Goal: Find contact information: Find contact information

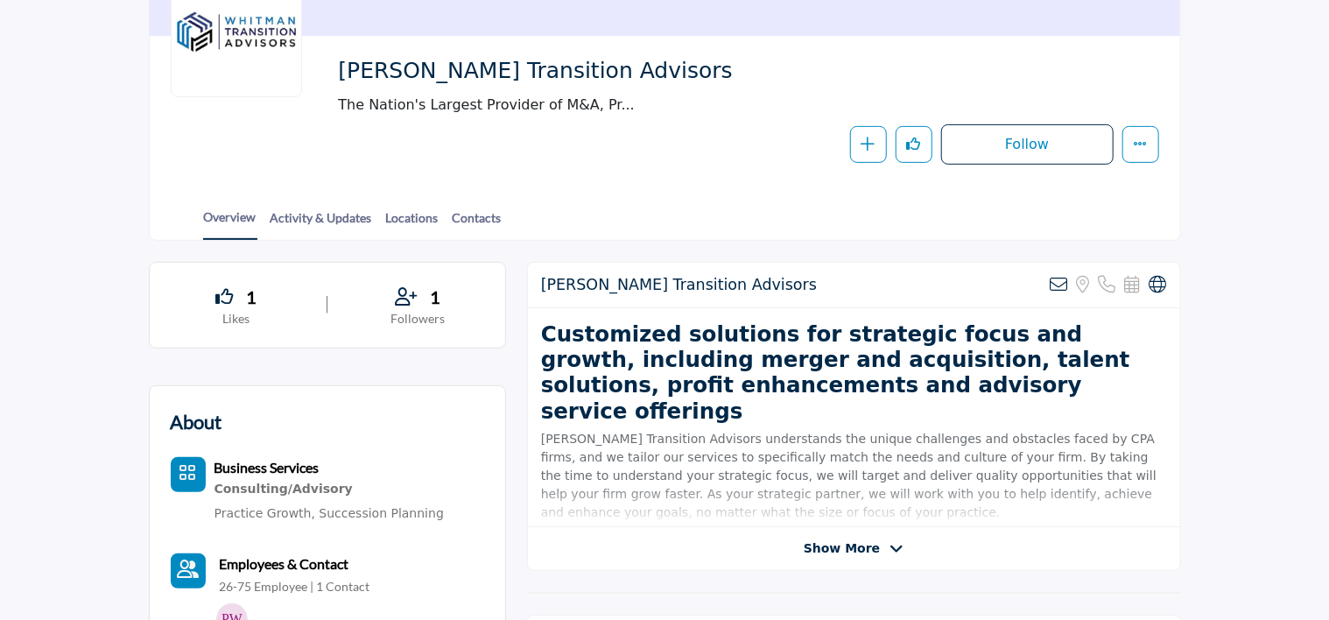
scroll to position [265, 0]
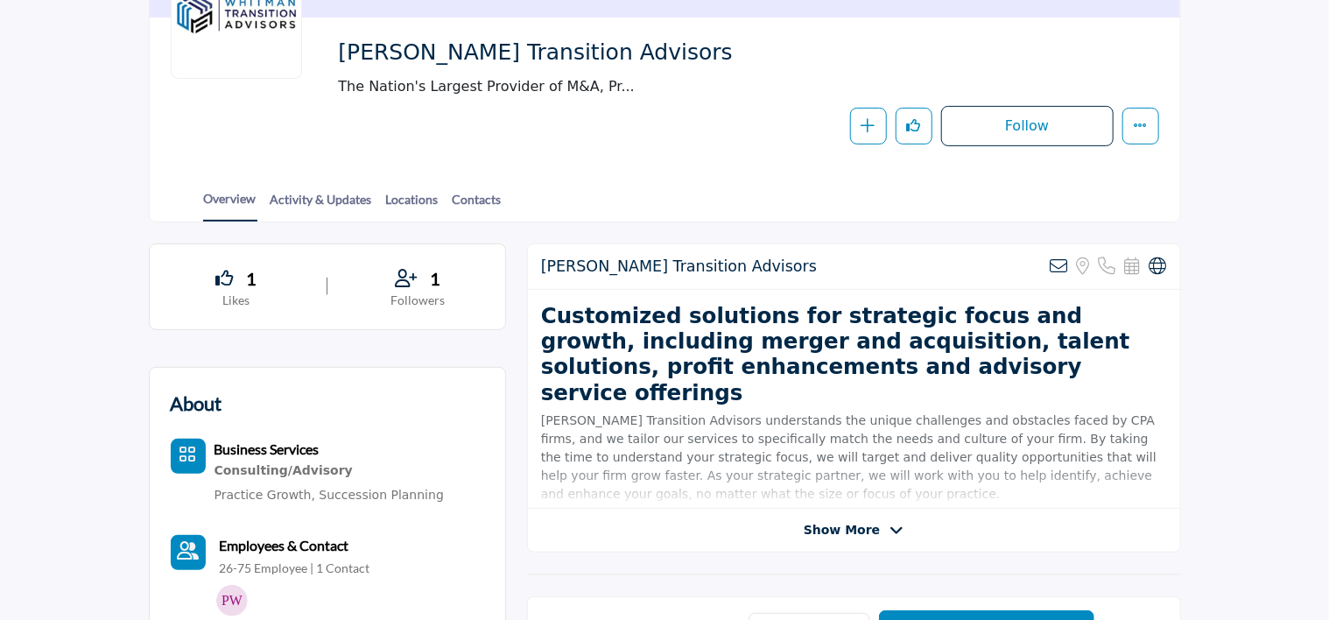
click at [282, 541] on b "Employees & Contact" at bounding box center [285, 545] width 130 height 17
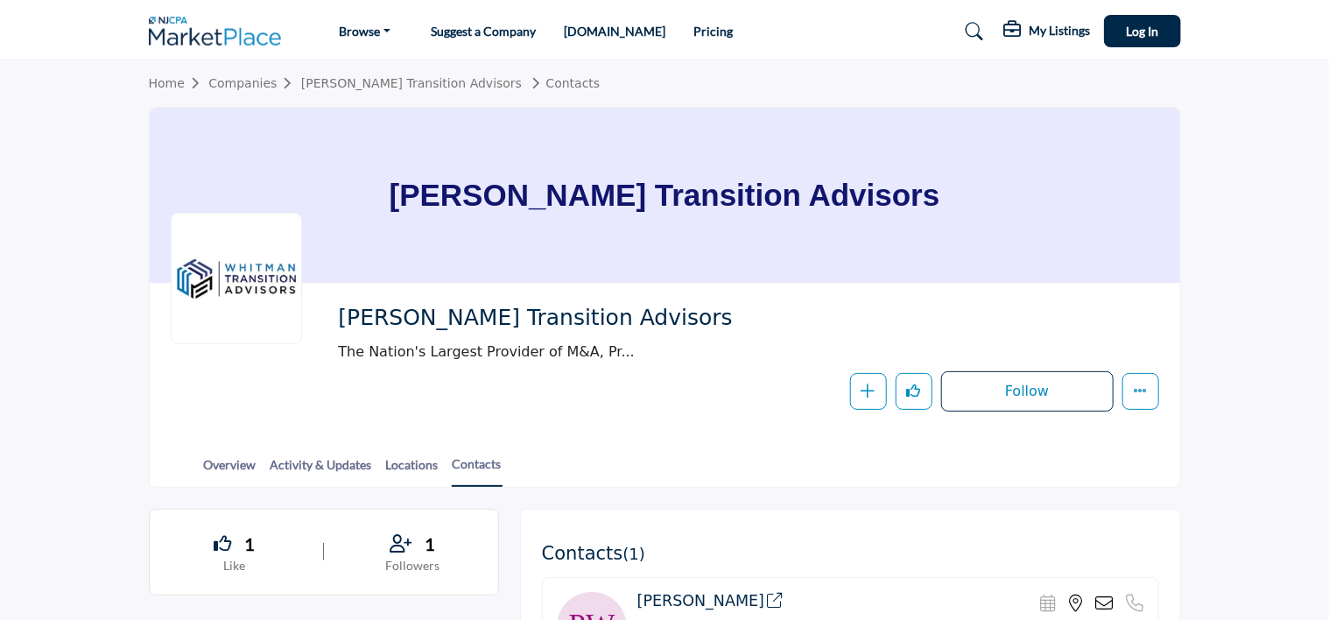
drag, startPoint x: 1328, startPoint y: 70, endPoint x: 1334, endPoint y: 124, distance: 54.5
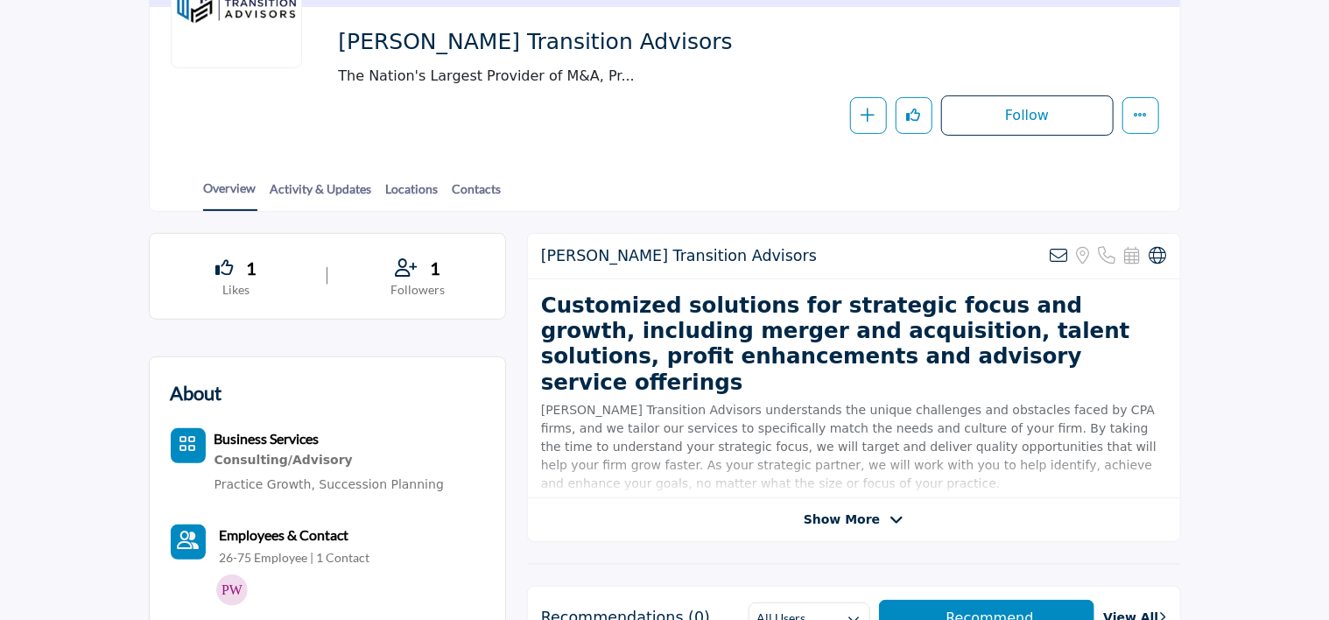
scroll to position [252, 0]
